Goal: Find contact information: Find contact information

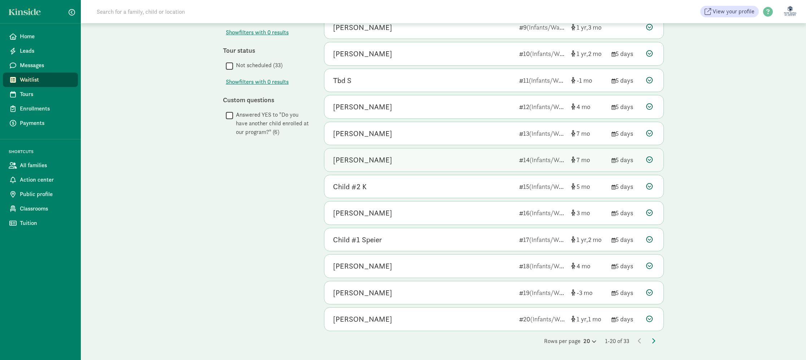
click at [362, 159] on div "[PERSON_NAME]" at bounding box center [362, 160] width 59 height 12
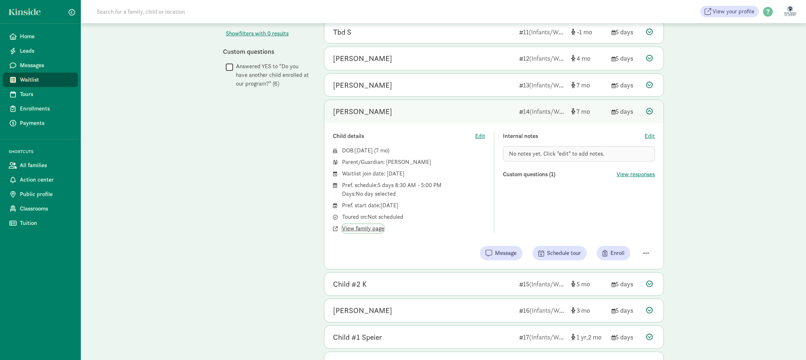
click at [379, 230] on span "View family page" at bounding box center [363, 228] width 42 height 9
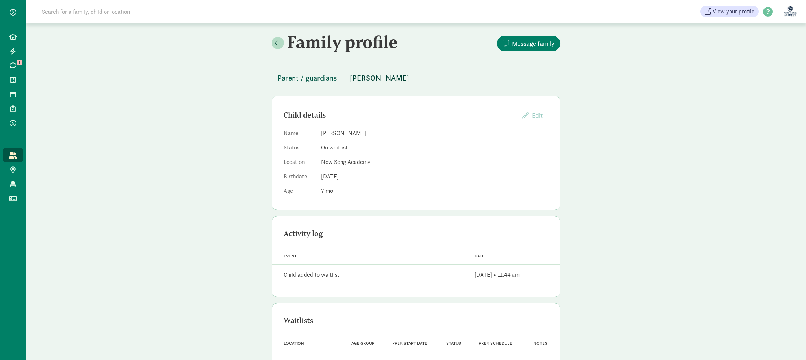
click at [299, 76] on span "Parent / guardians" at bounding box center [308, 78] width 60 height 12
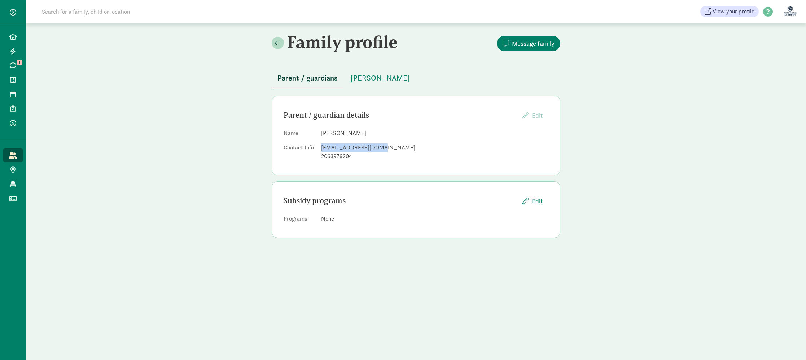
drag, startPoint x: 321, startPoint y: 148, endPoint x: 380, endPoint y: 149, distance: 58.8
click at [380, 149] on dl "Name [PERSON_NAME] Contact Info [EMAIL_ADDRESS][DOMAIN_NAME] 2063979204" at bounding box center [416, 146] width 265 height 35
copy div "[EMAIL_ADDRESS][DOMAIN_NAME]"
